Goal: Find specific page/section: Find specific page/section

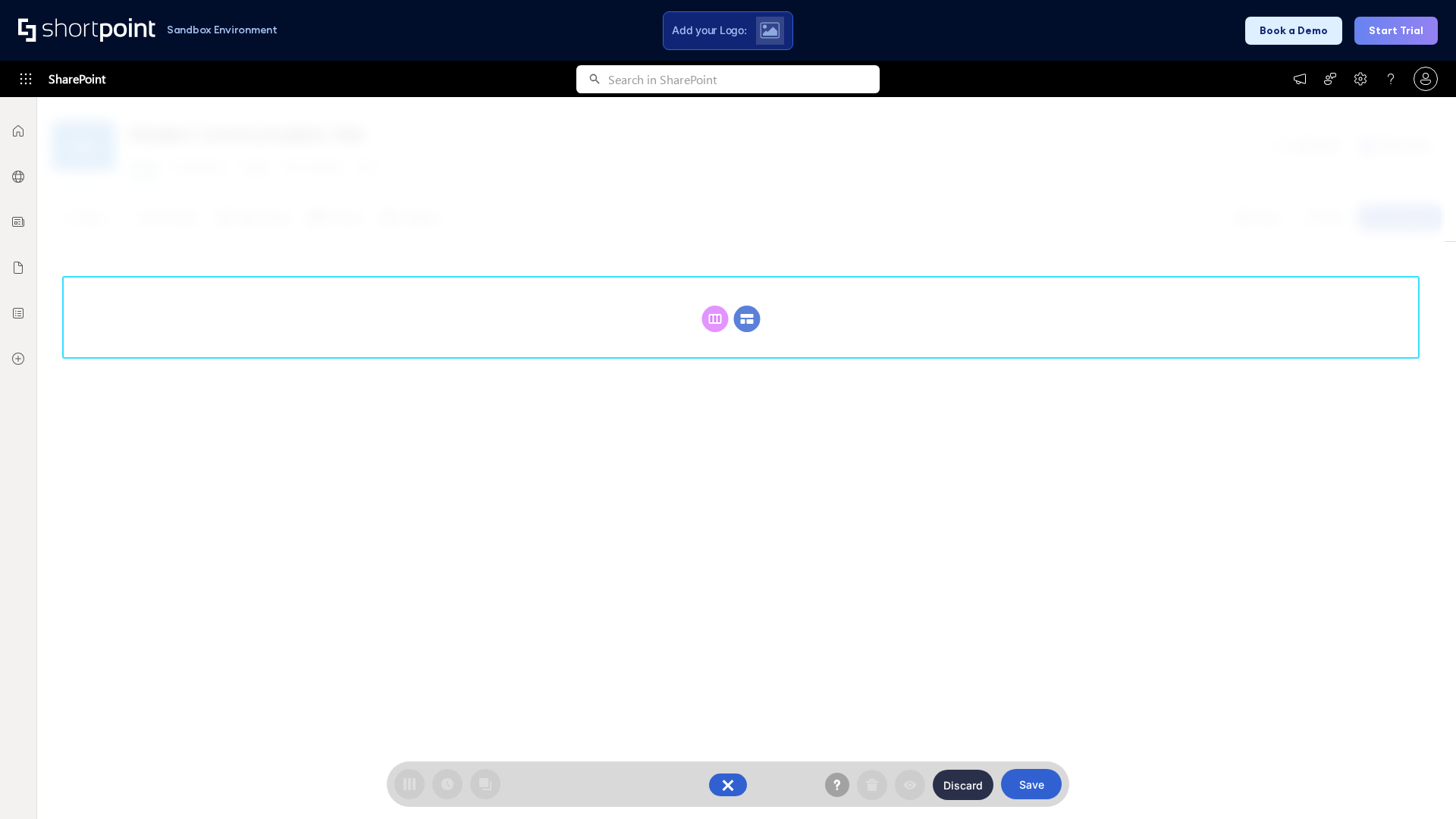
scroll to position [209, 0]
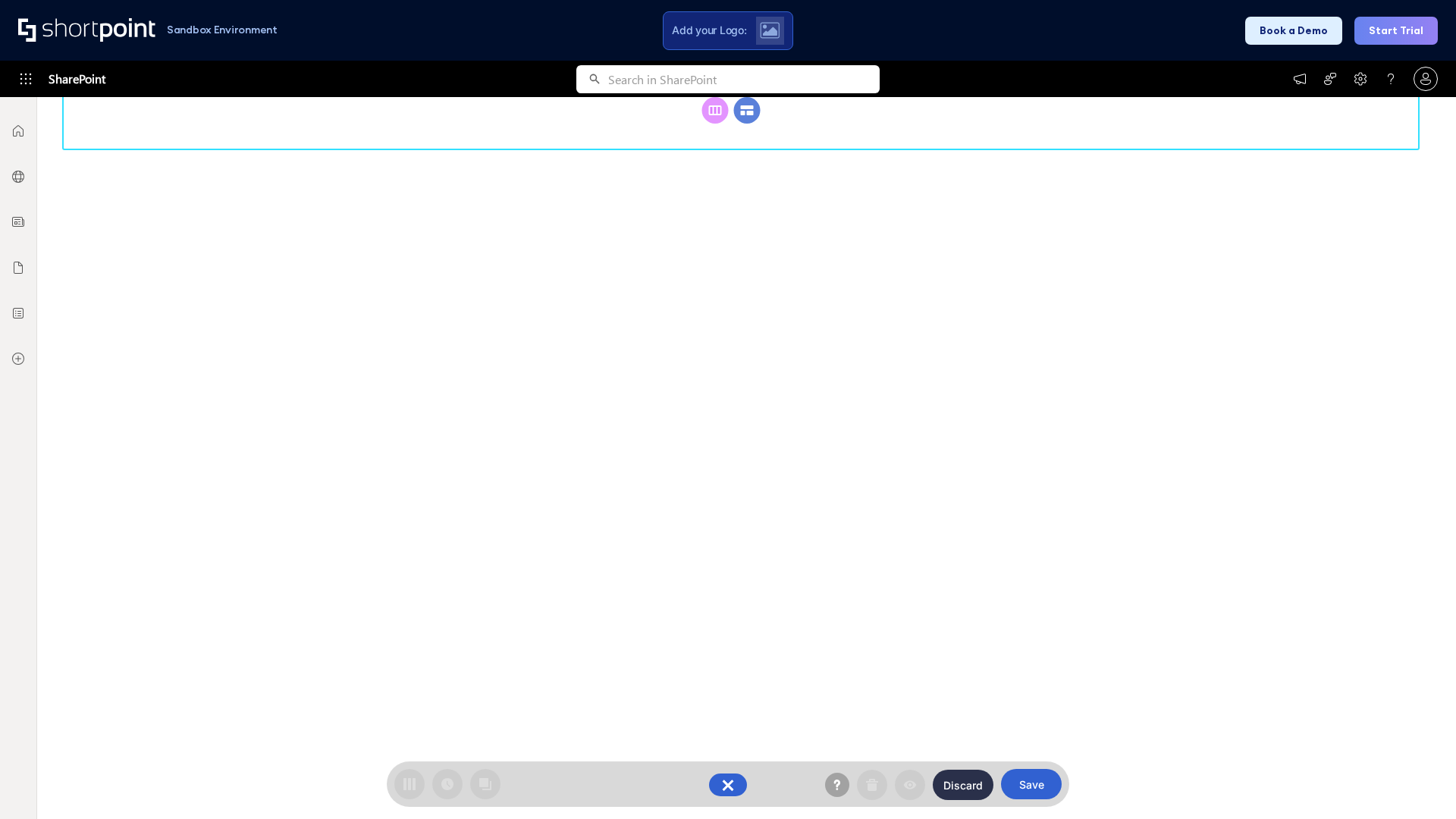
click at [747, 124] on circle at bounding box center [747, 111] width 26 height 26
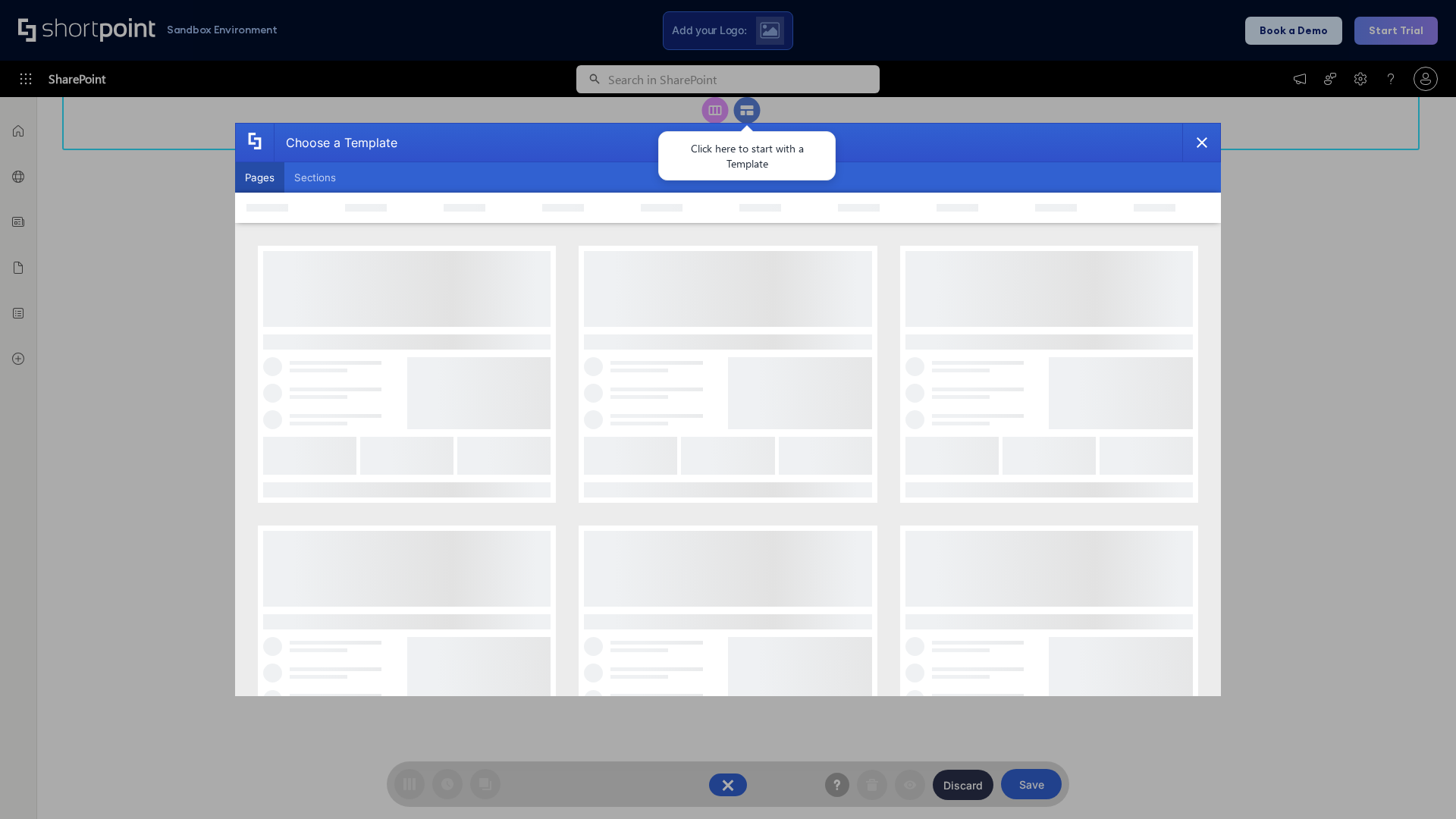
scroll to position [0, 0]
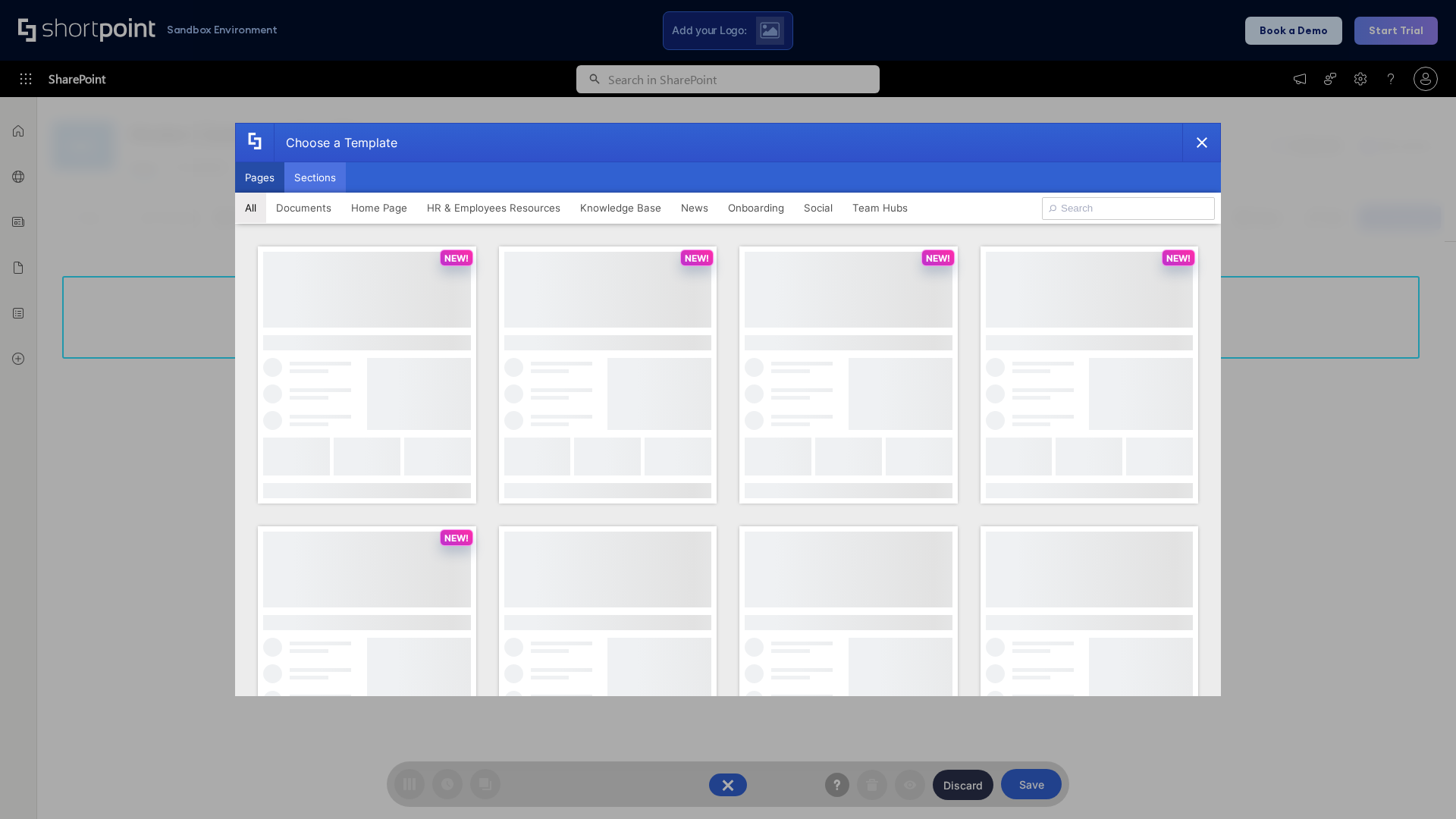
click at [314, 177] on button "Sections" at bounding box center [315, 177] width 61 height 31
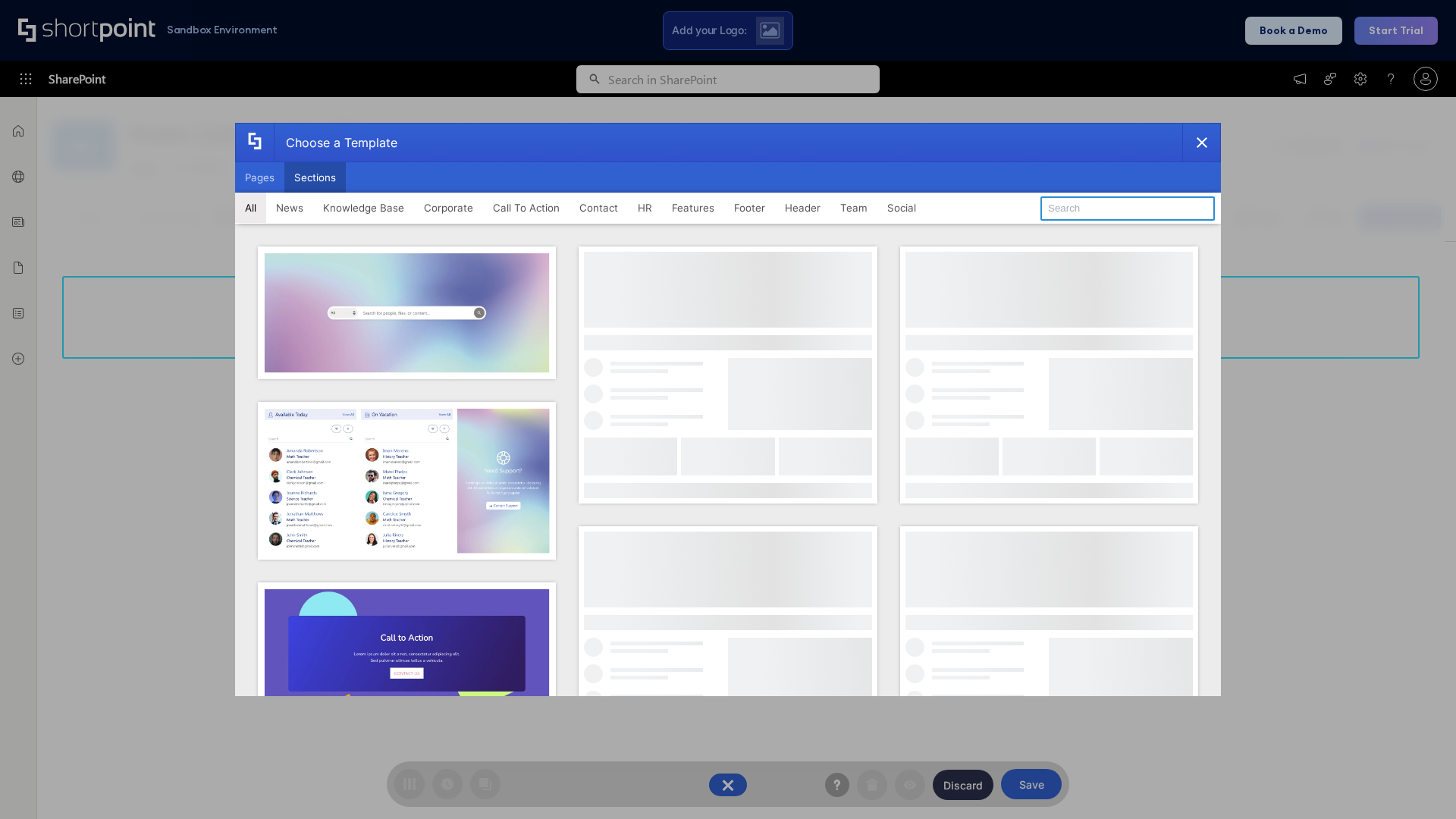
type input "Quick Links"
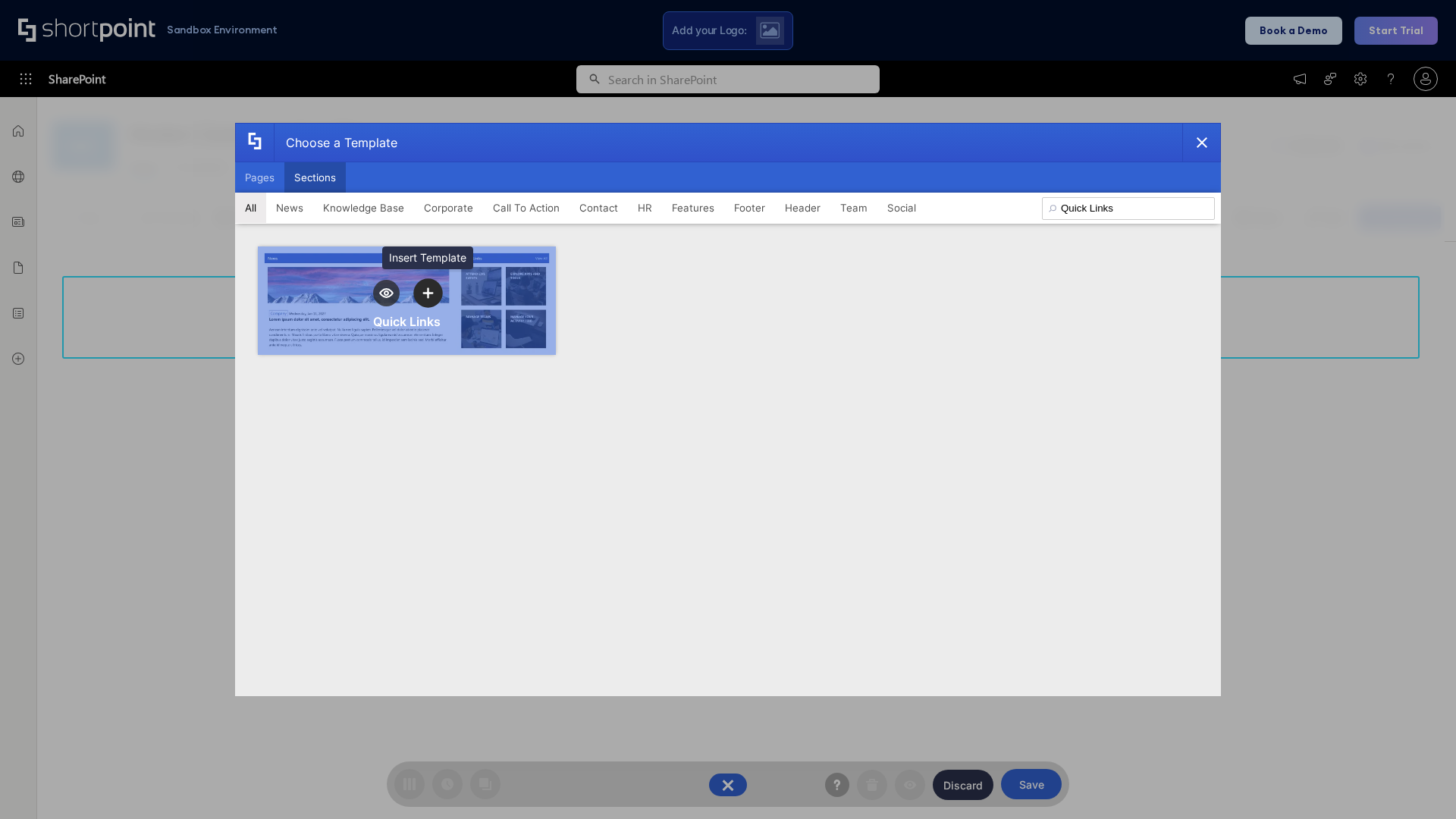
click at [428, 292] on icon "template selector" at bounding box center [428, 292] width 11 height 11
